Goal: Task Accomplishment & Management: Manage account settings

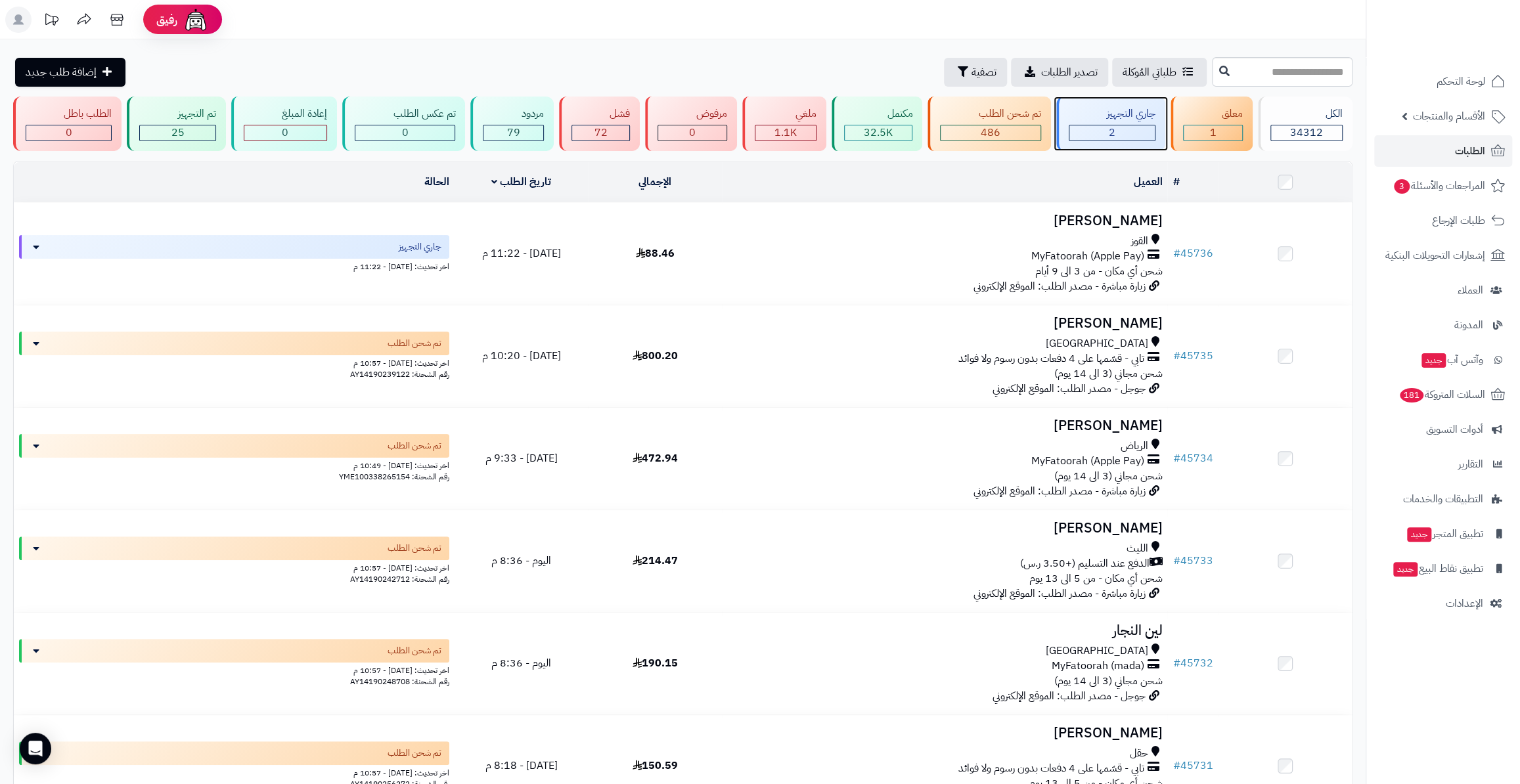
click at [1135, 116] on div "جاري التجهيز" at bounding box center [1111, 114] width 86 height 15
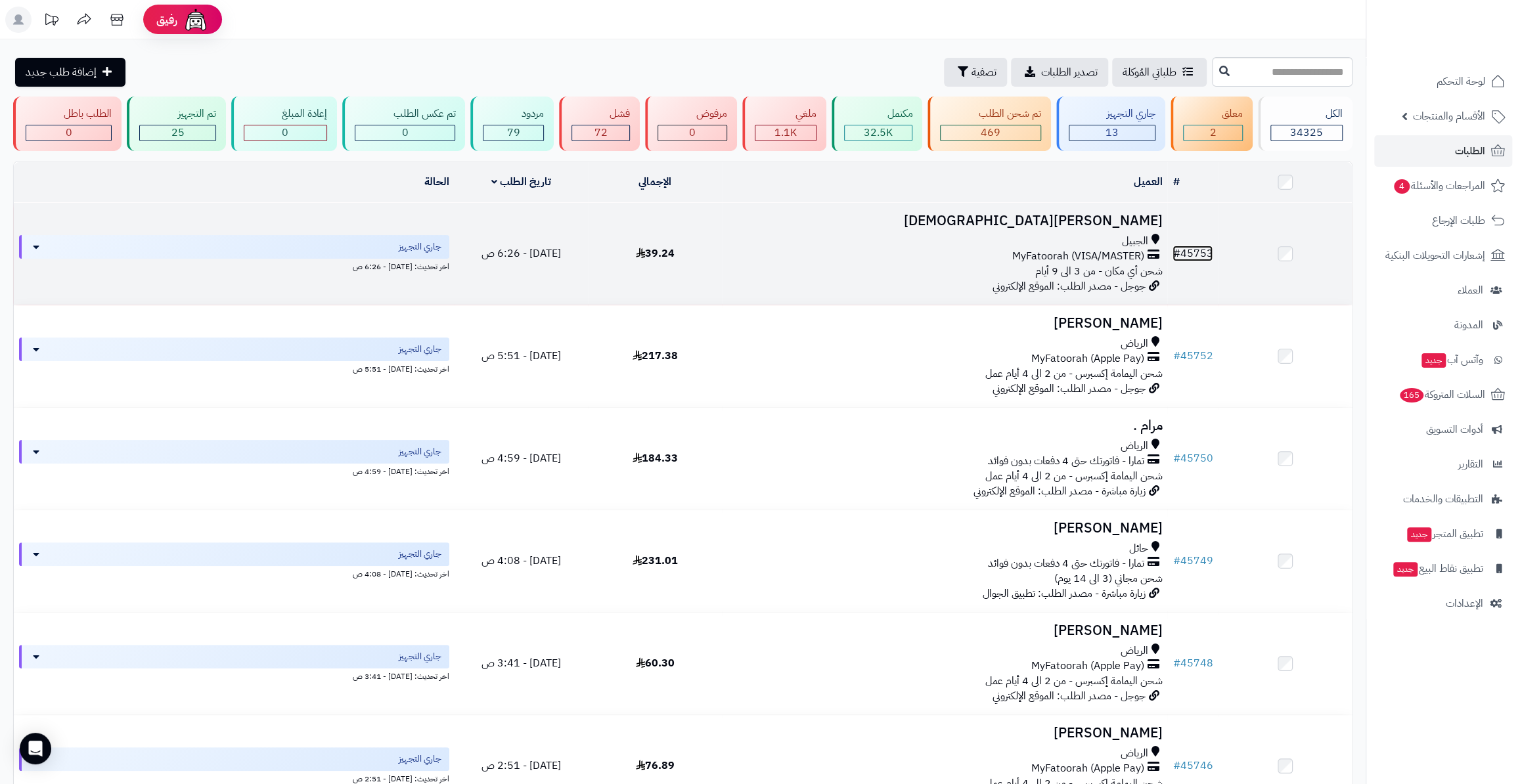
click at [1197, 250] on link "# 45753" at bounding box center [1192, 253] width 40 height 16
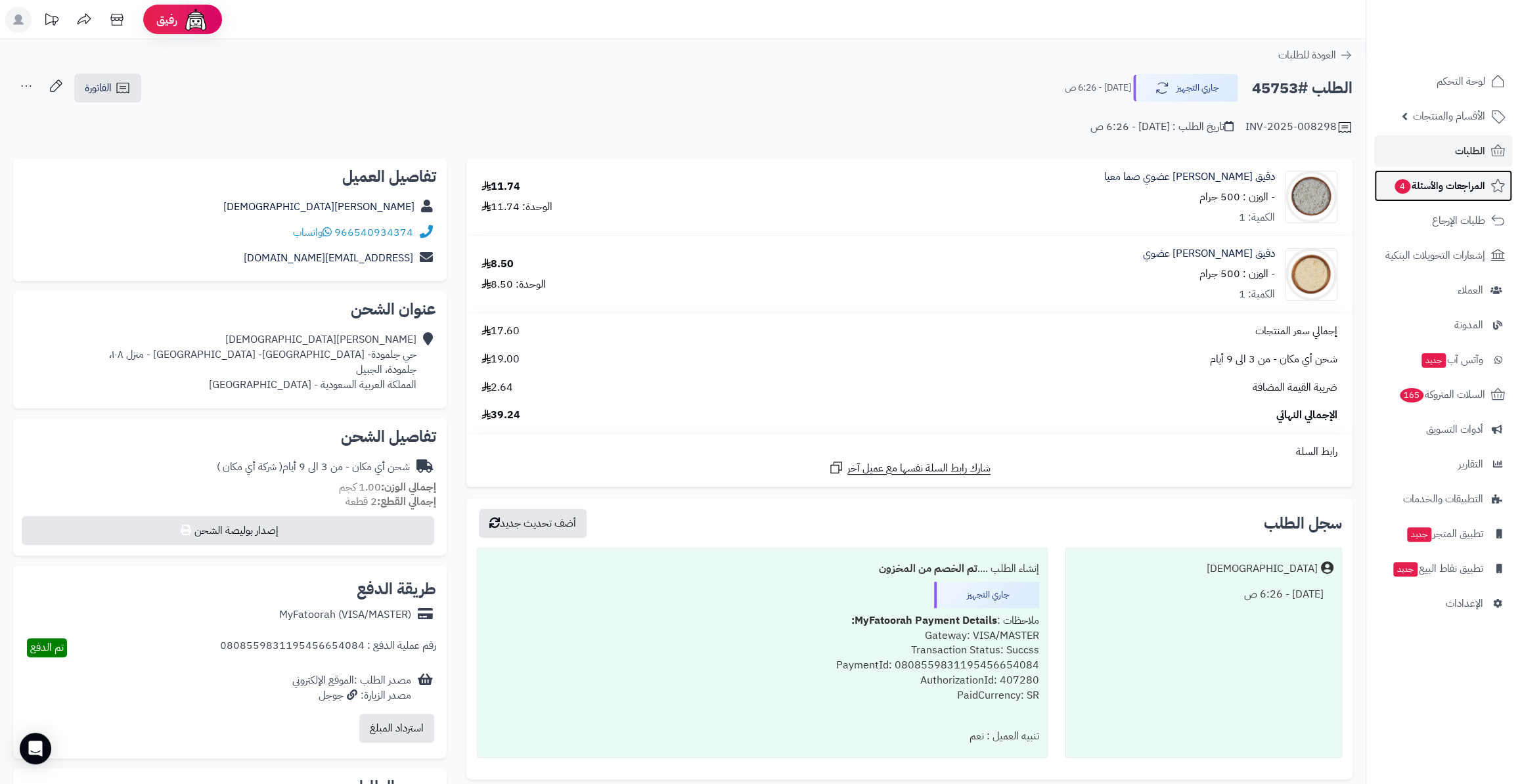
click at [1428, 184] on span "المراجعات والأسئلة 4" at bounding box center [1439, 185] width 92 height 18
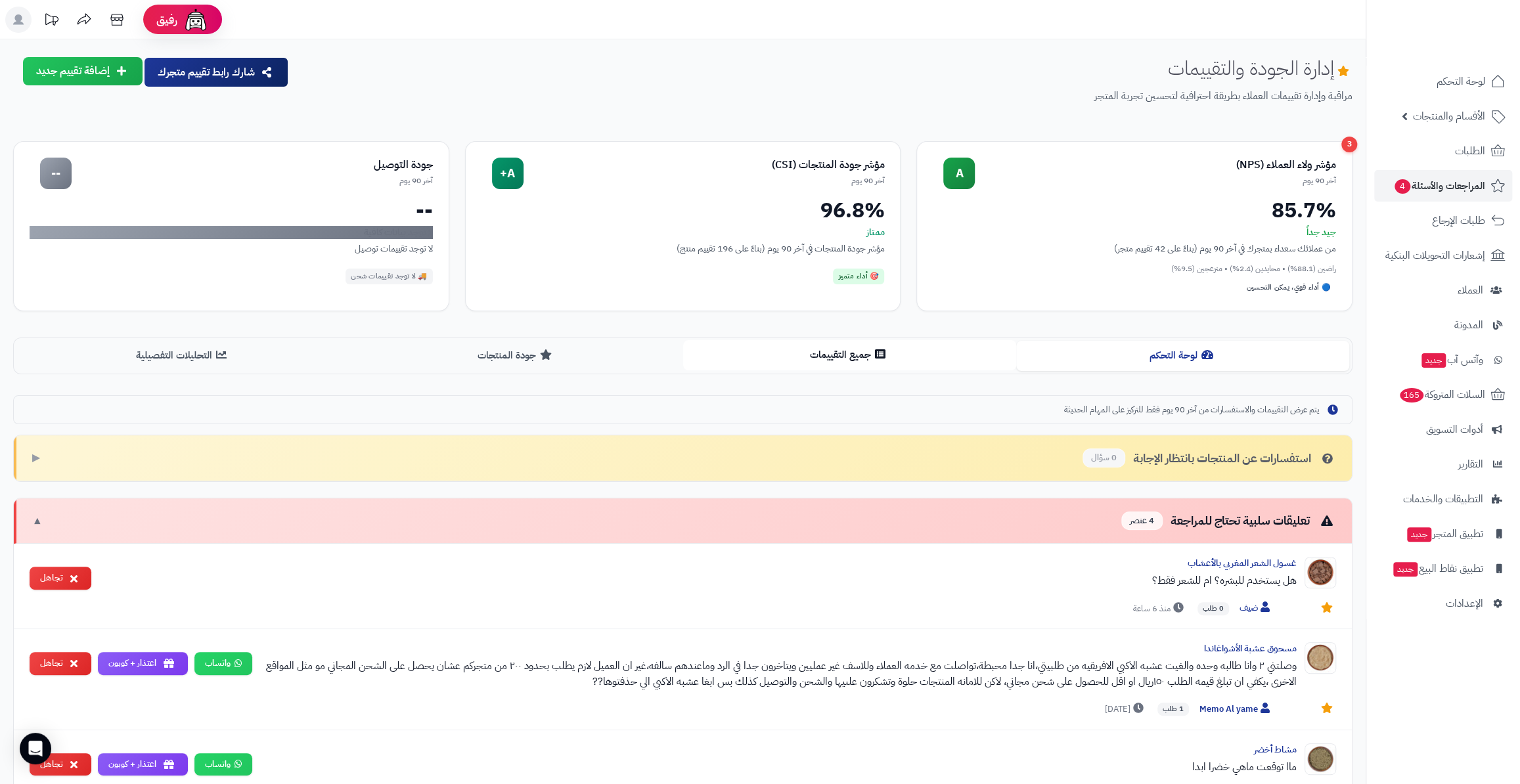
click at [877, 354] on icon at bounding box center [880, 354] width 11 height 11
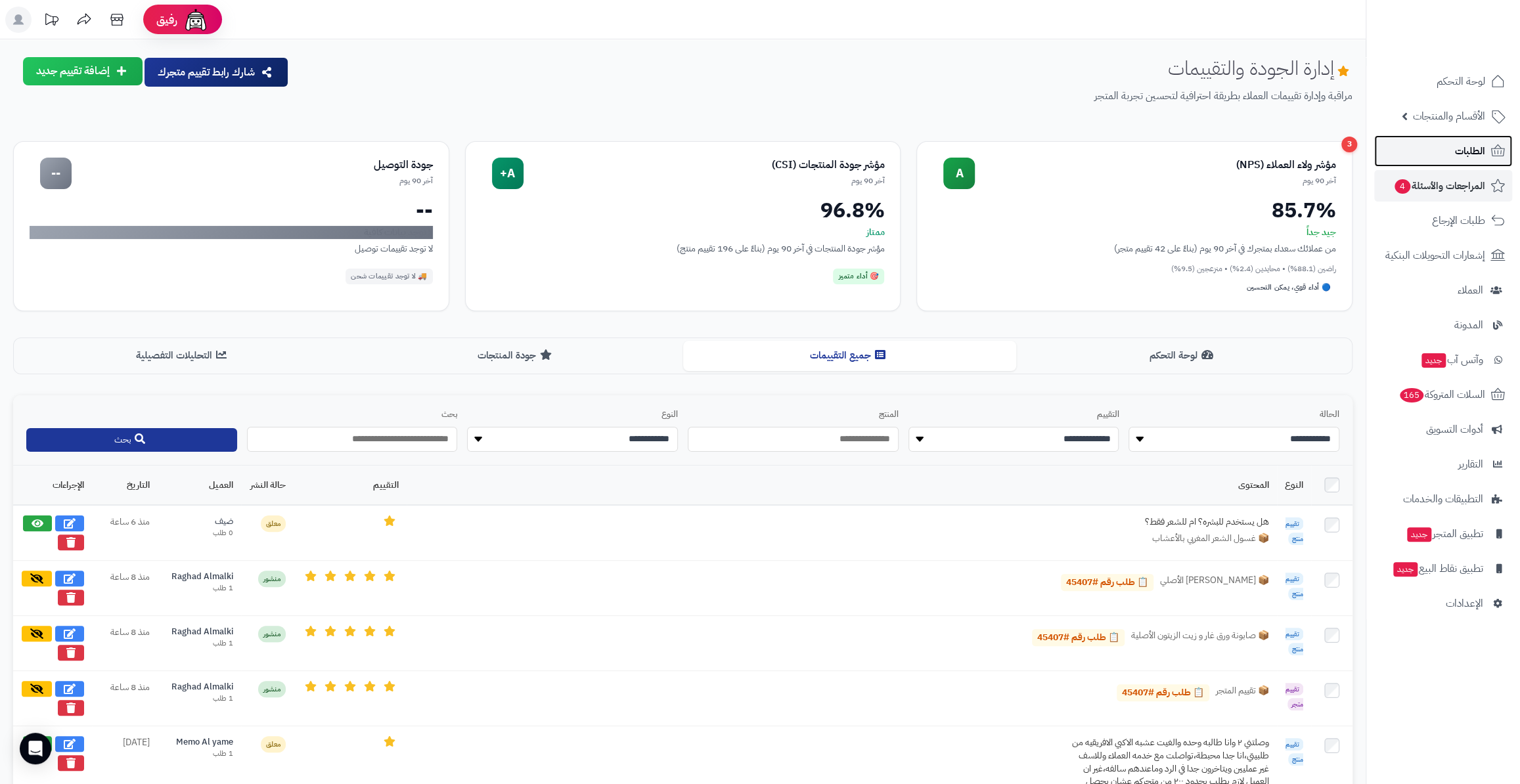
click at [1464, 145] on span "الطلبات" at bounding box center [1470, 151] width 30 height 18
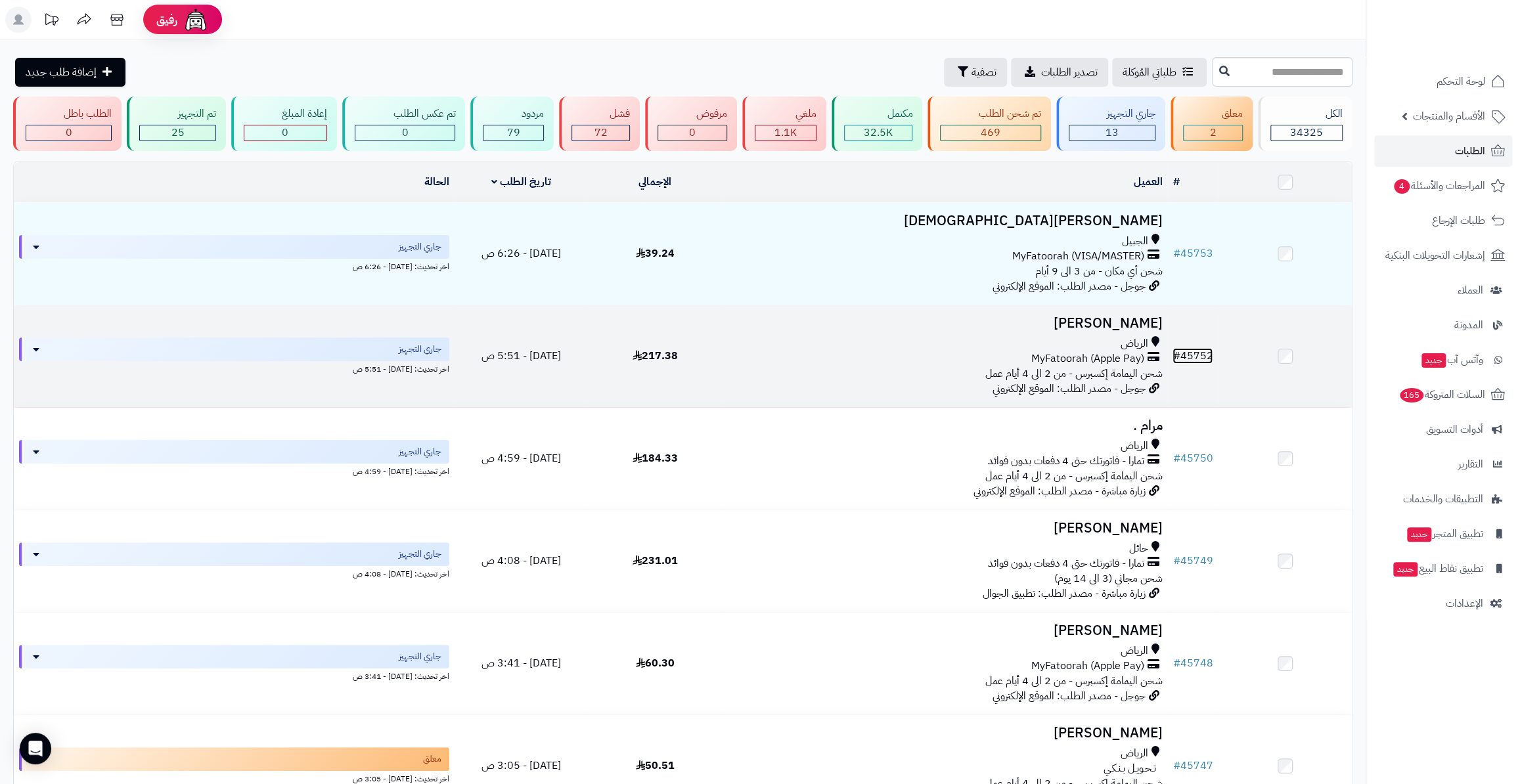
click at [1192, 353] on link "# 45752" at bounding box center [1192, 356] width 40 height 16
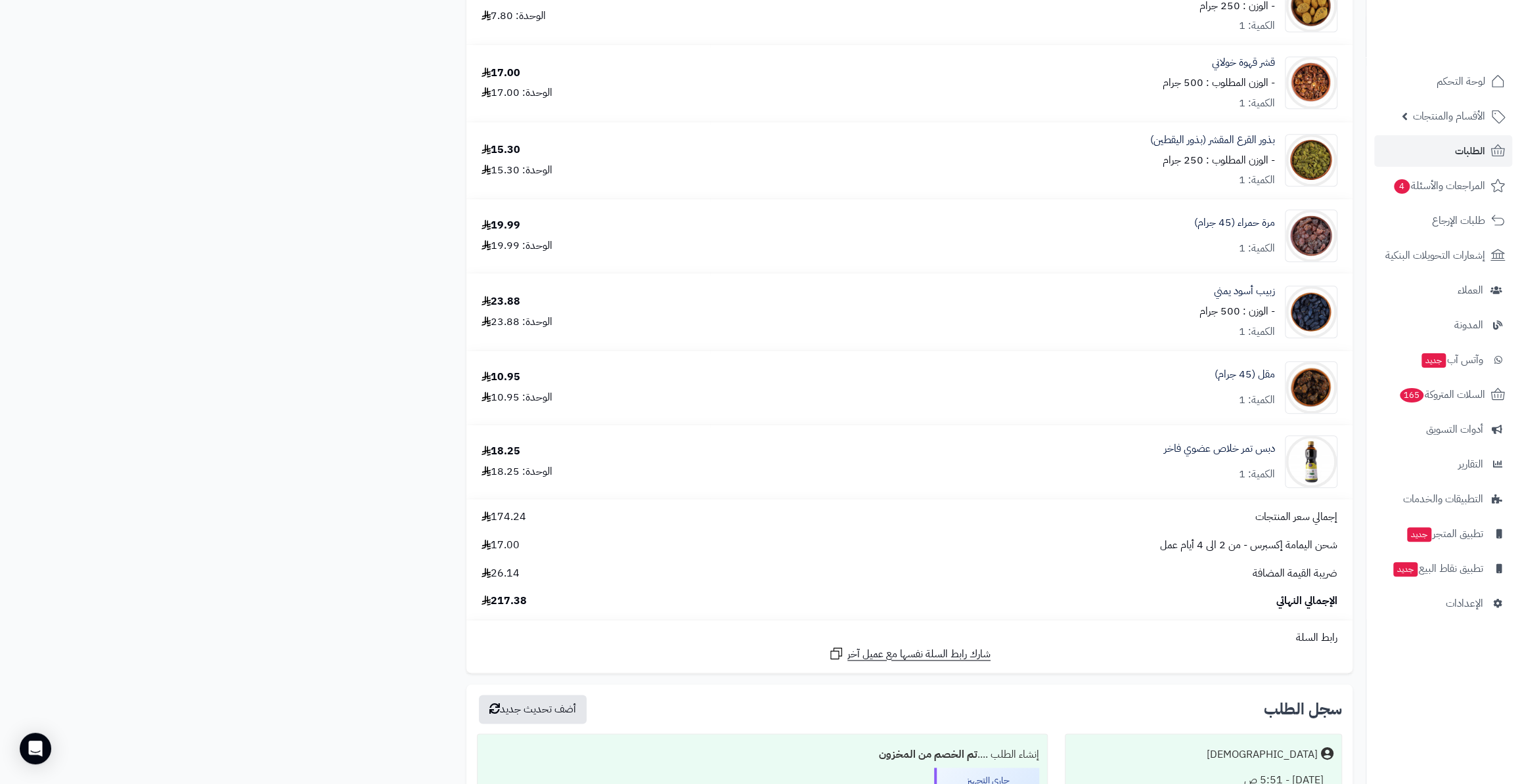
scroll to position [1075, 0]
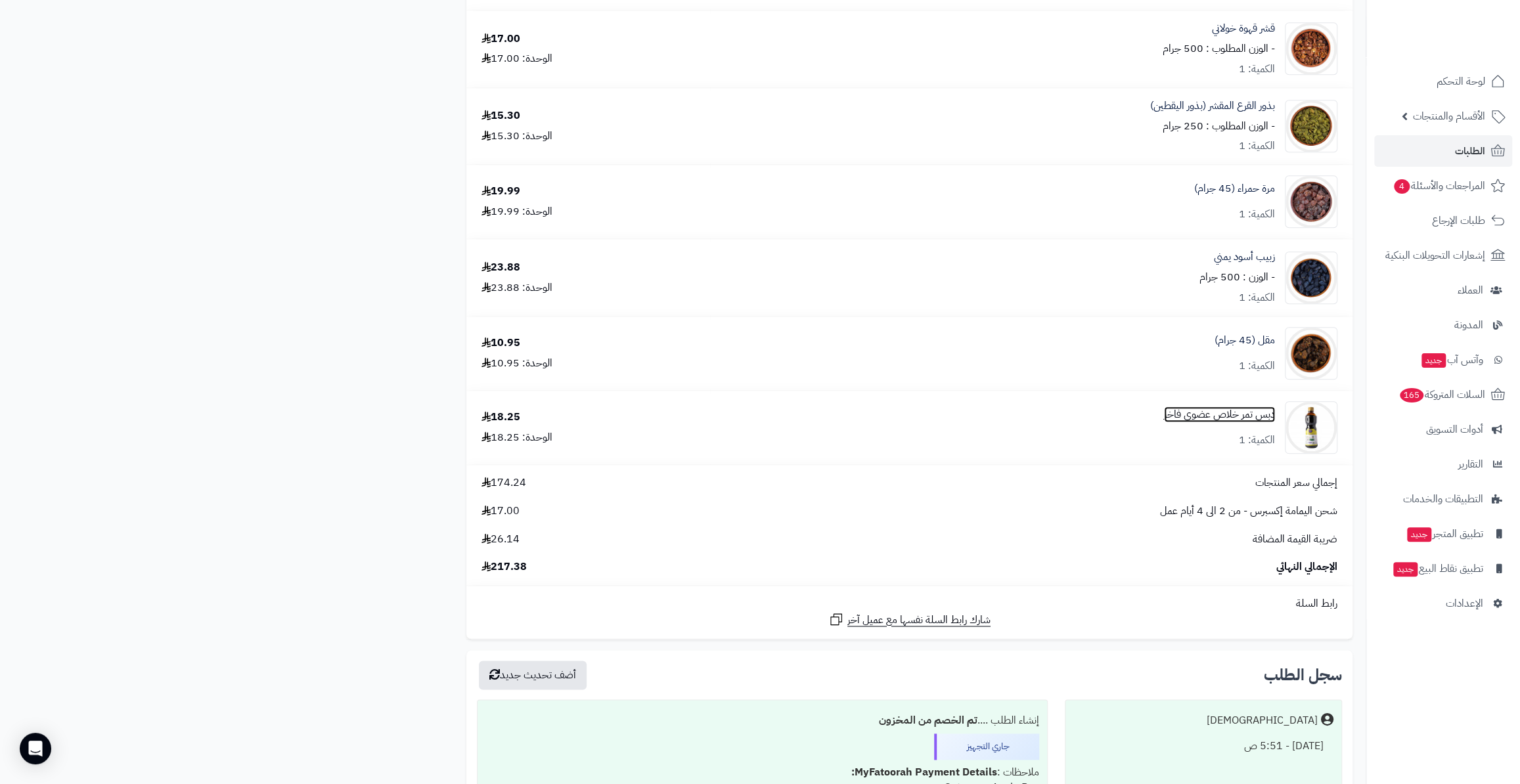
click at [1196, 416] on link "دبس تمر خلاص عضوي فاخر" at bounding box center [1220, 415] width 111 height 15
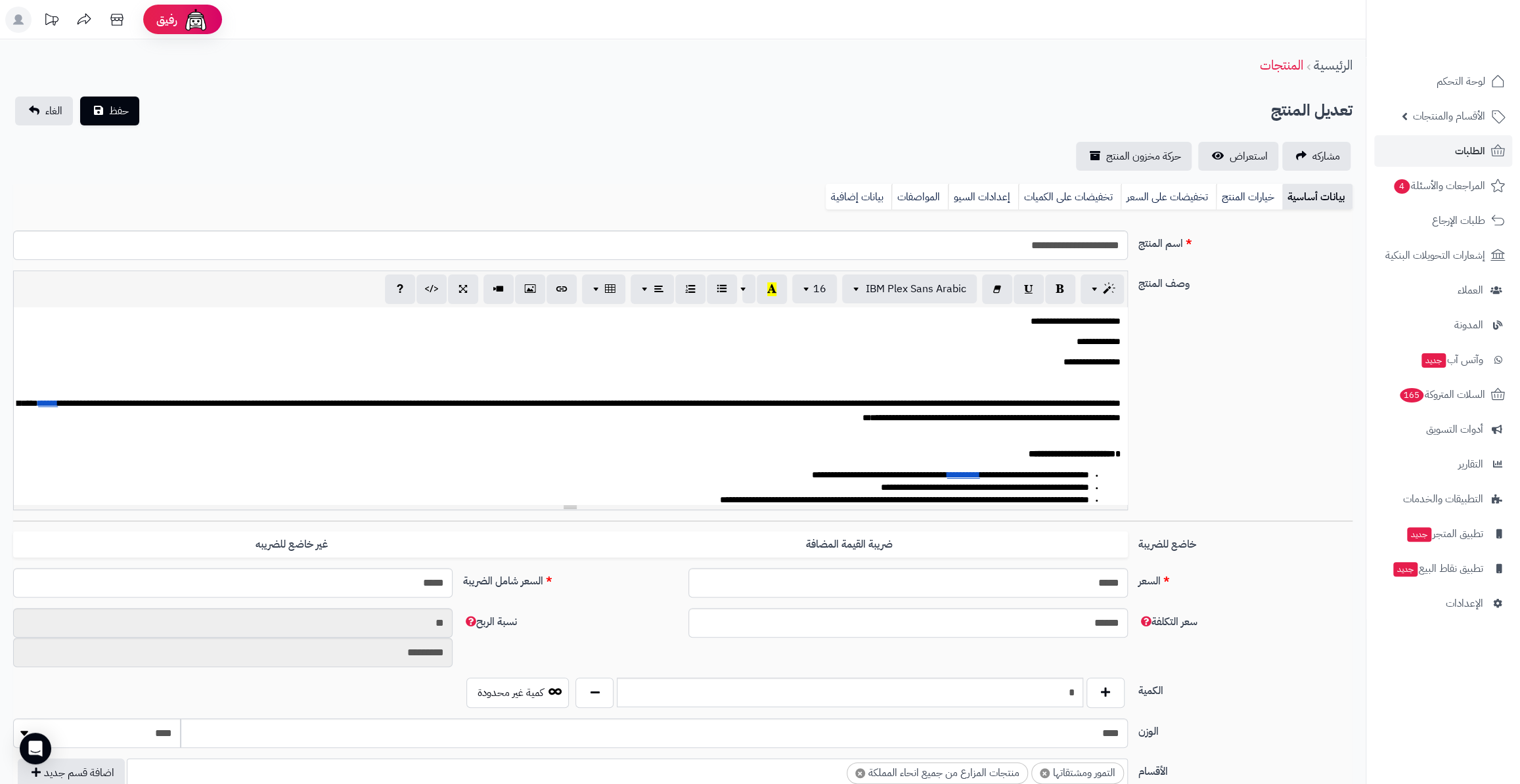
scroll to position [219, 0]
click at [1443, 157] on link "الطلبات" at bounding box center [1443, 151] width 138 height 32
